Goal: Task Accomplishment & Management: Manage account settings

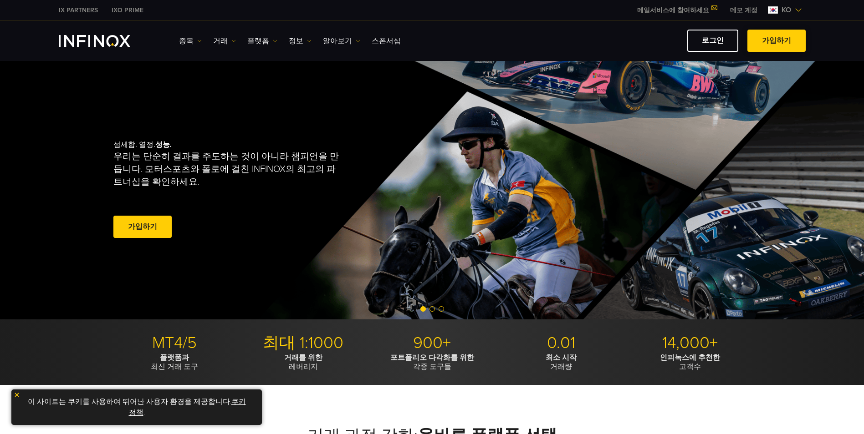
click at [776, 41] on span at bounding box center [776, 41] width 0 height 0
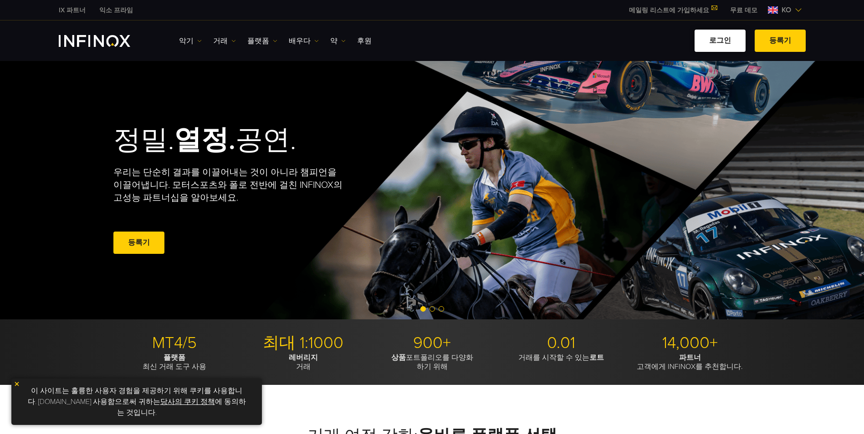
click at [736, 44] on link "로그인" at bounding box center [719, 41] width 51 height 22
